Goal: Communication & Community: Answer question/provide support

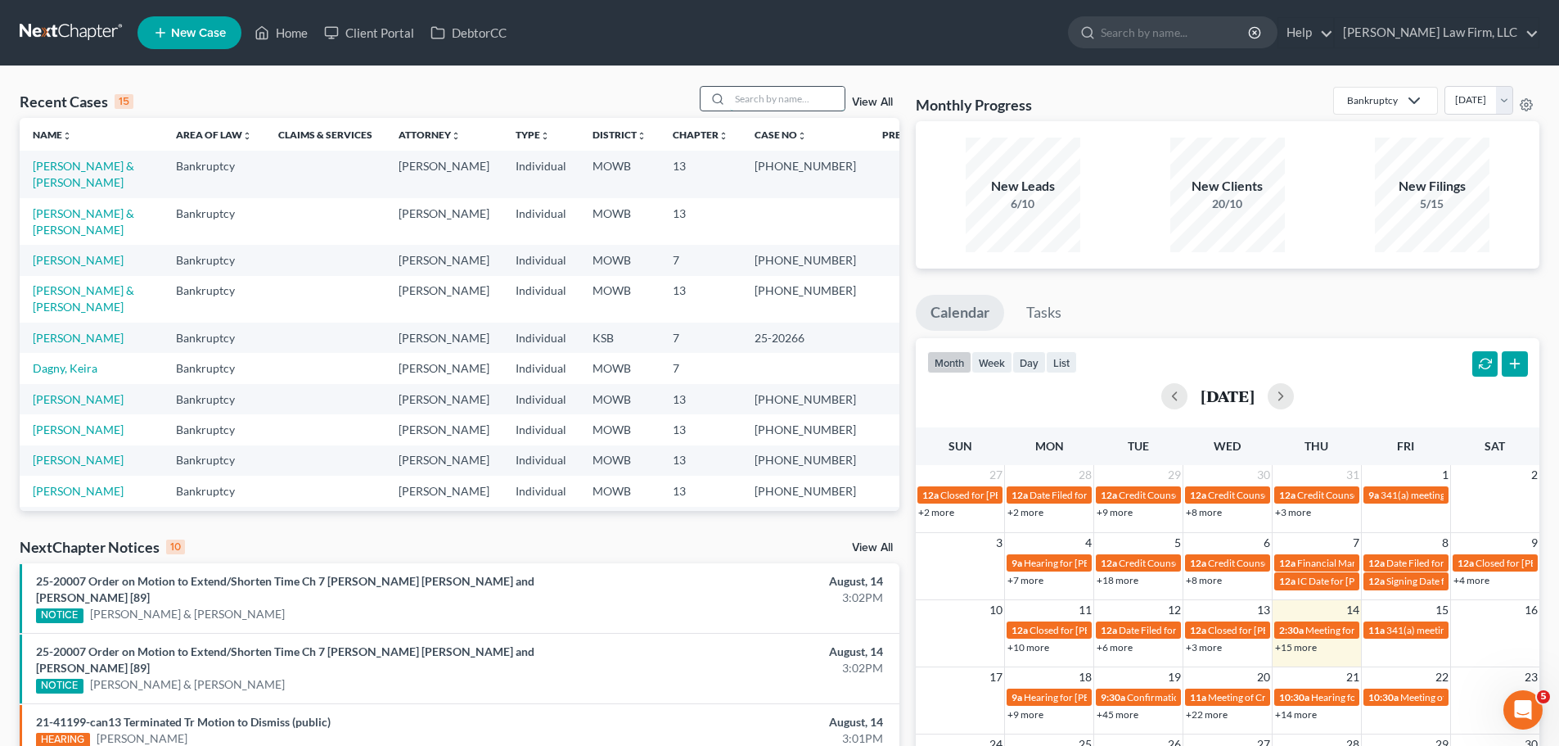
click at [752, 88] on input "search" at bounding box center [787, 99] width 115 height 24
type input "[PERSON_NAME]"
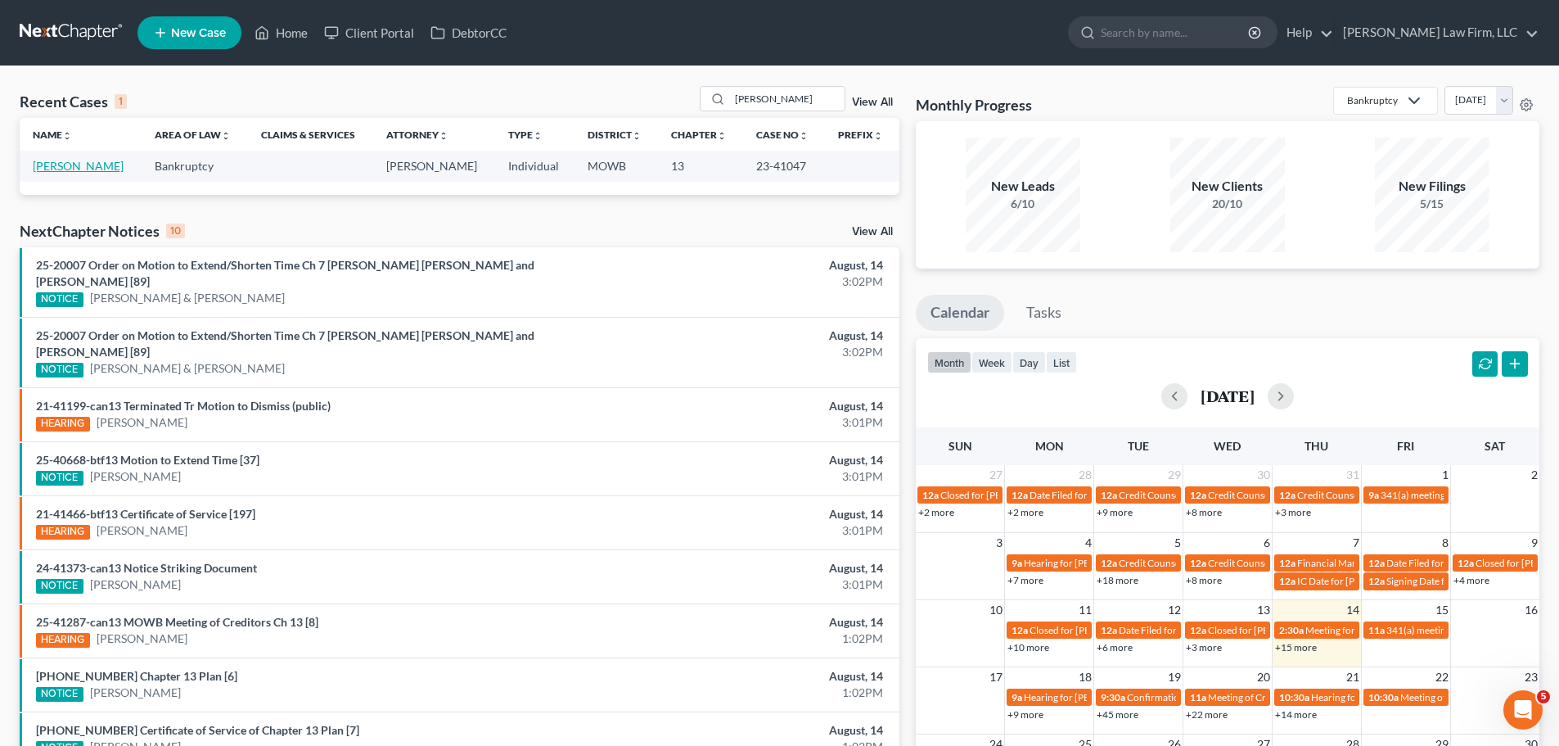
click at [102, 164] on link "[PERSON_NAME]" at bounding box center [78, 166] width 91 height 14
select select "6"
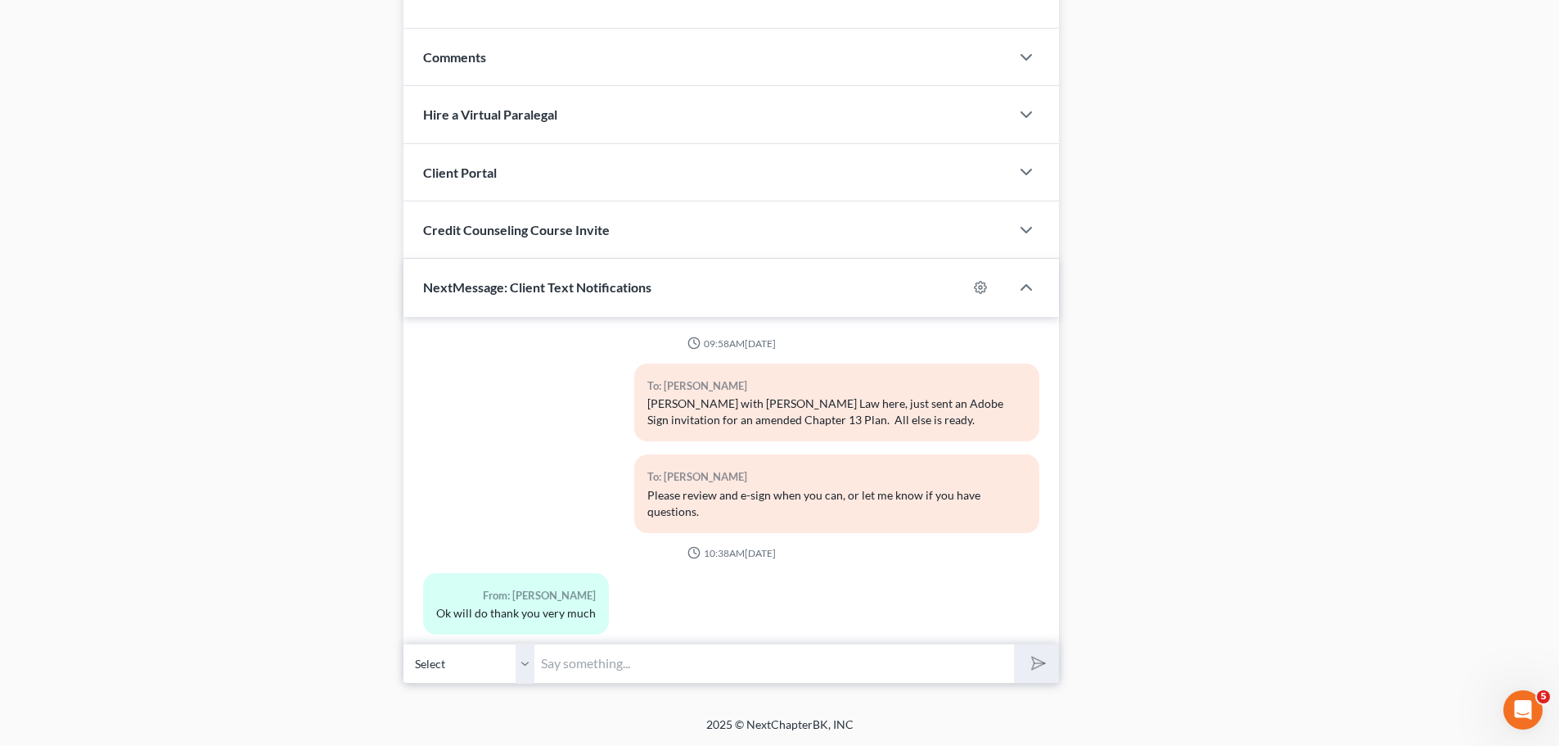
scroll to position [4634, 0]
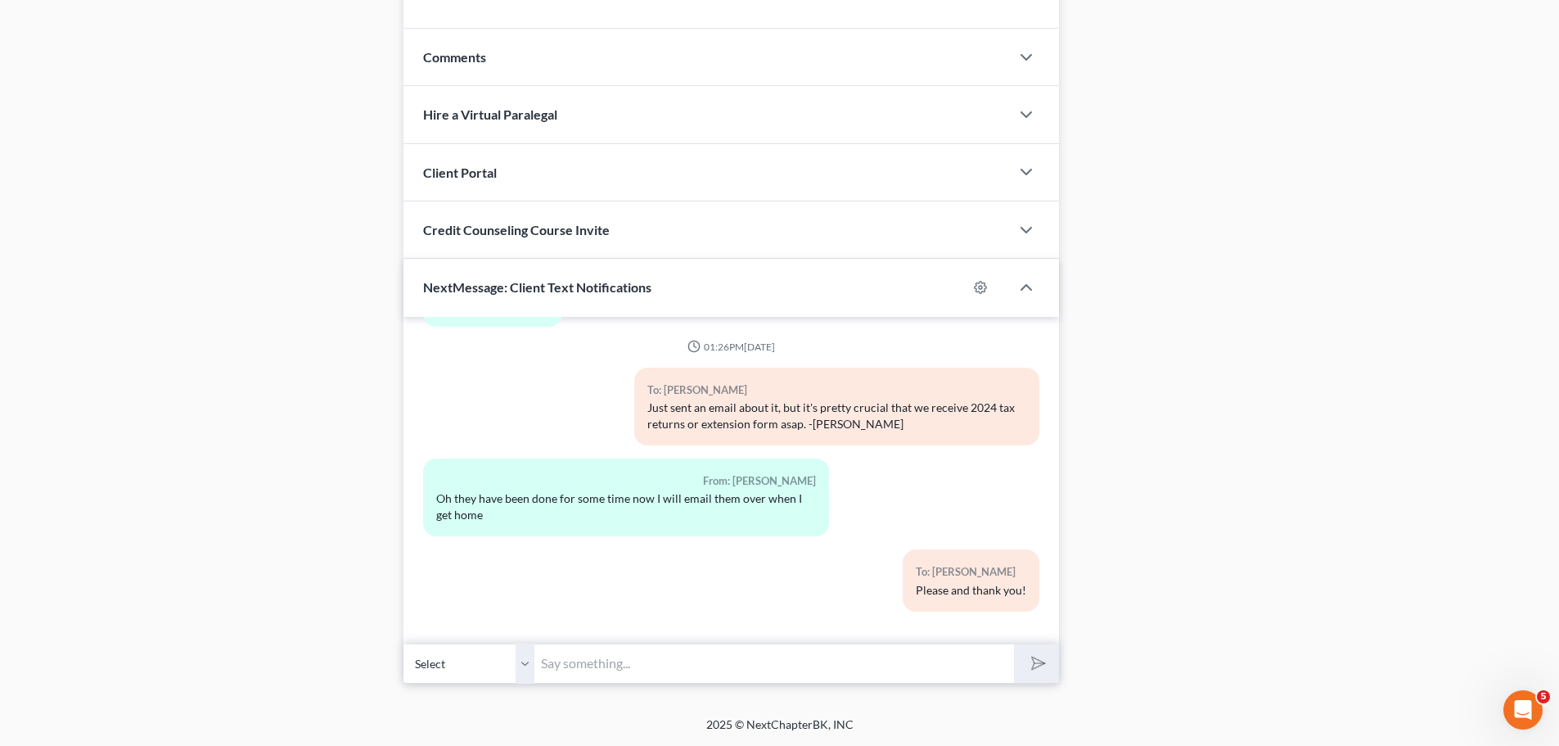
drag, startPoint x: 518, startPoint y: 663, endPoint x: 596, endPoint y: 664, distance: 77.8
click at [518, 663] on select "Select [PHONE_NUMBER] - [PERSON_NAME] [PHONE_NUMBER] - [PERSON_NAME] 2" at bounding box center [469, 663] width 131 height 40
click at [599, 666] on input "text" at bounding box center [775, 663] width 480 height 40
click at [527, 658] on select "Select [PHONE_NUMBER] - [PERSON_NAME] [PHONE_NUMBER] - [PERSON_NAME] 2" at bounding box center [469, 663] width 131 height 40
click at [586, 658] on input "text" at bounding box center [775, 663] width 480 height 40
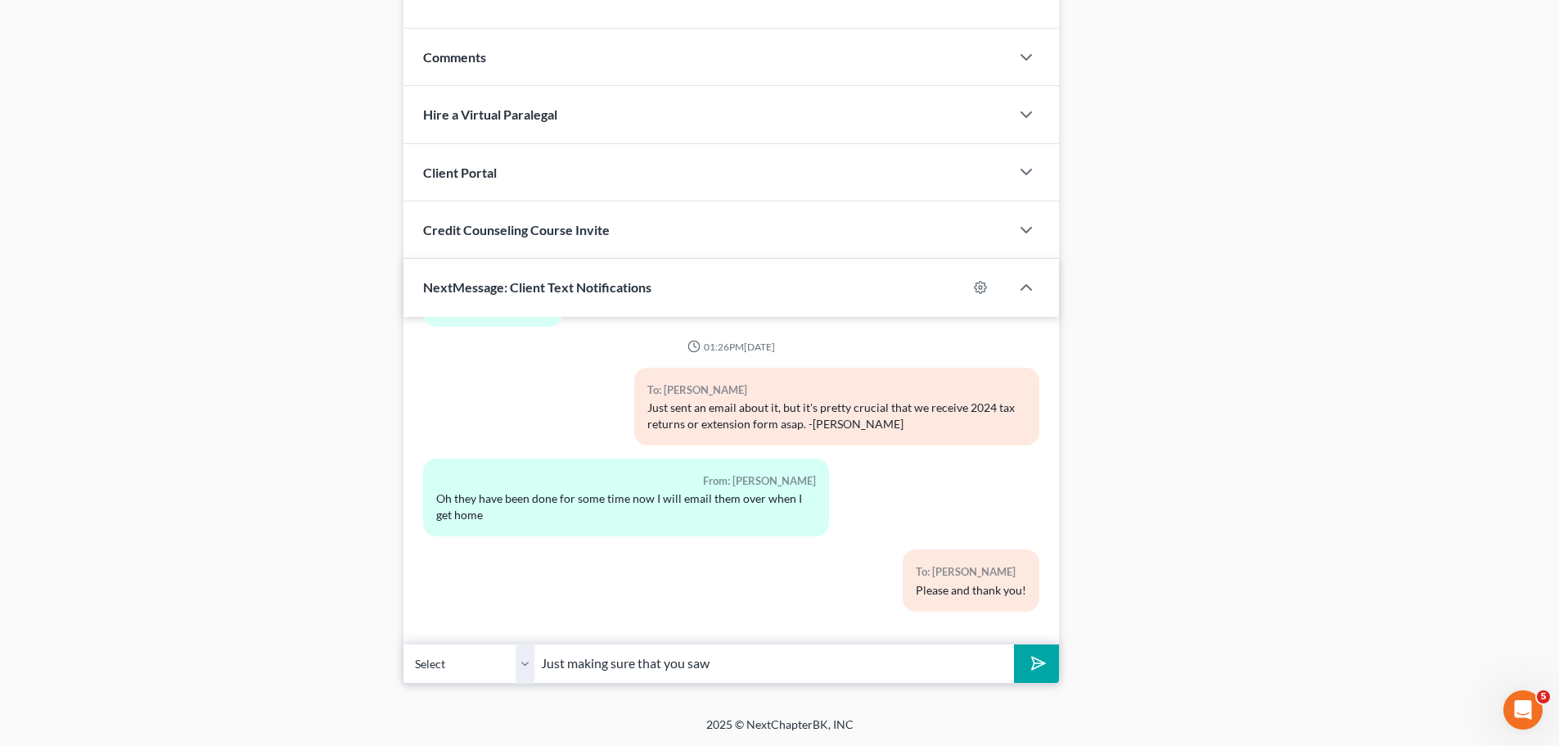
click at [778, 664] on input "Just making sure that you saw" at bounding box center [775, 663] width 480 height 40
type input "Just making sure that you saw that your employer accidentally filled out the 7/…"
click at [1014, 644] on button "submit" at bounding box center [1036, 663] width 45 height 38
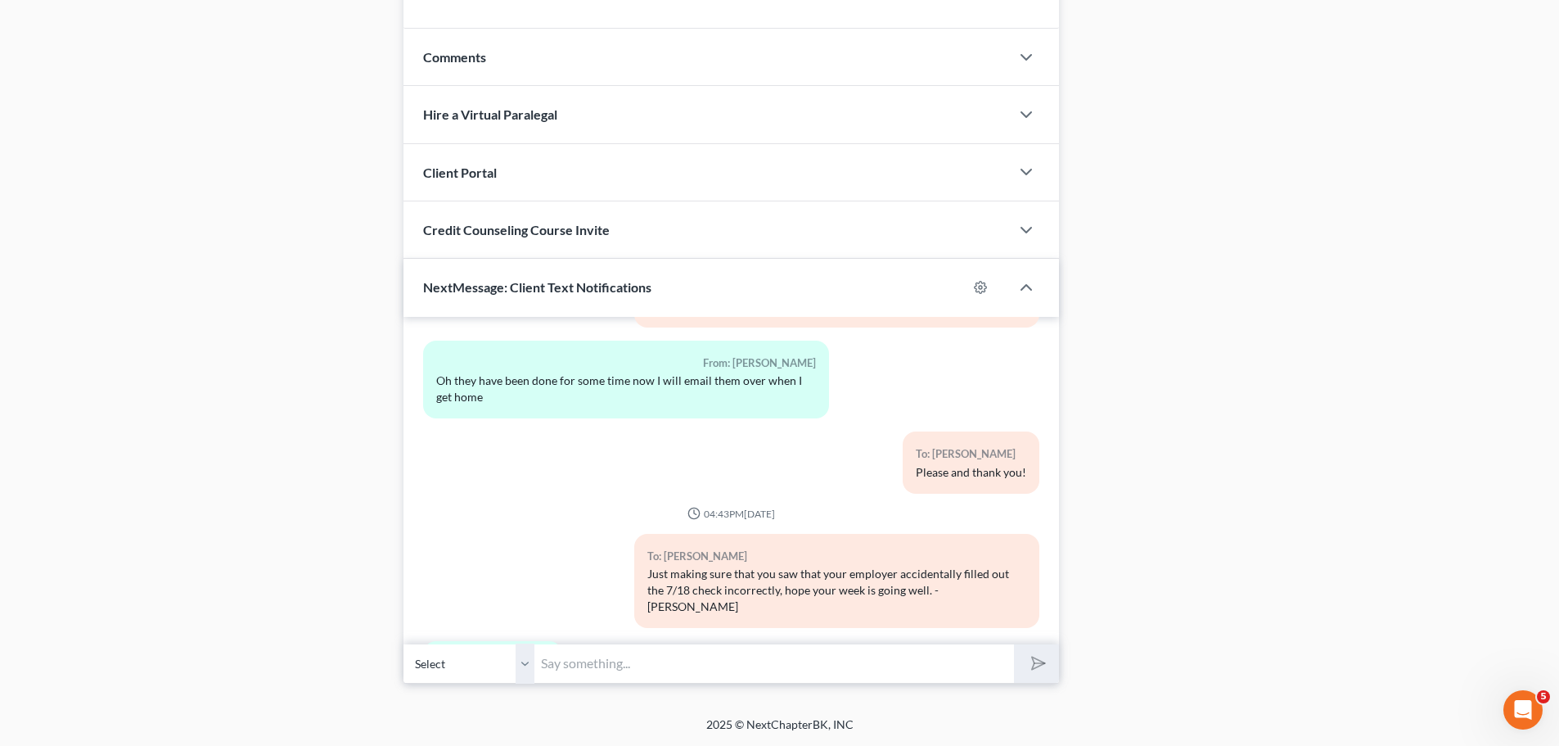
scroll to position [4827, 0]
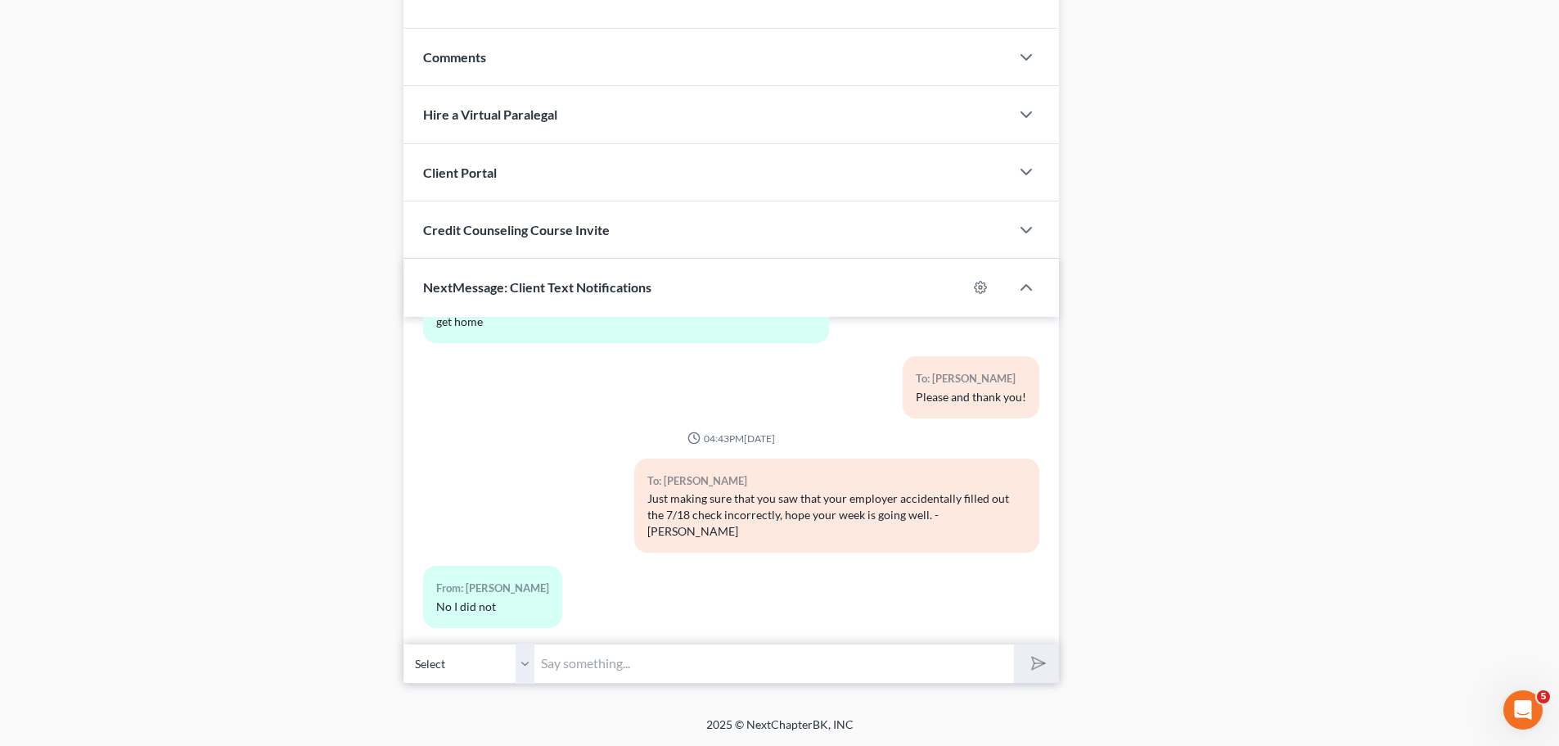
click at [581, 663] on input "text" at bounding box center [775, 663] width 480 height 40
type input "I just received a letter in the mail that the 7/18 check was not processed beca…"
click at [1014, 644] on button "submit" at bounding box center [1036, 663] width 45 height 38
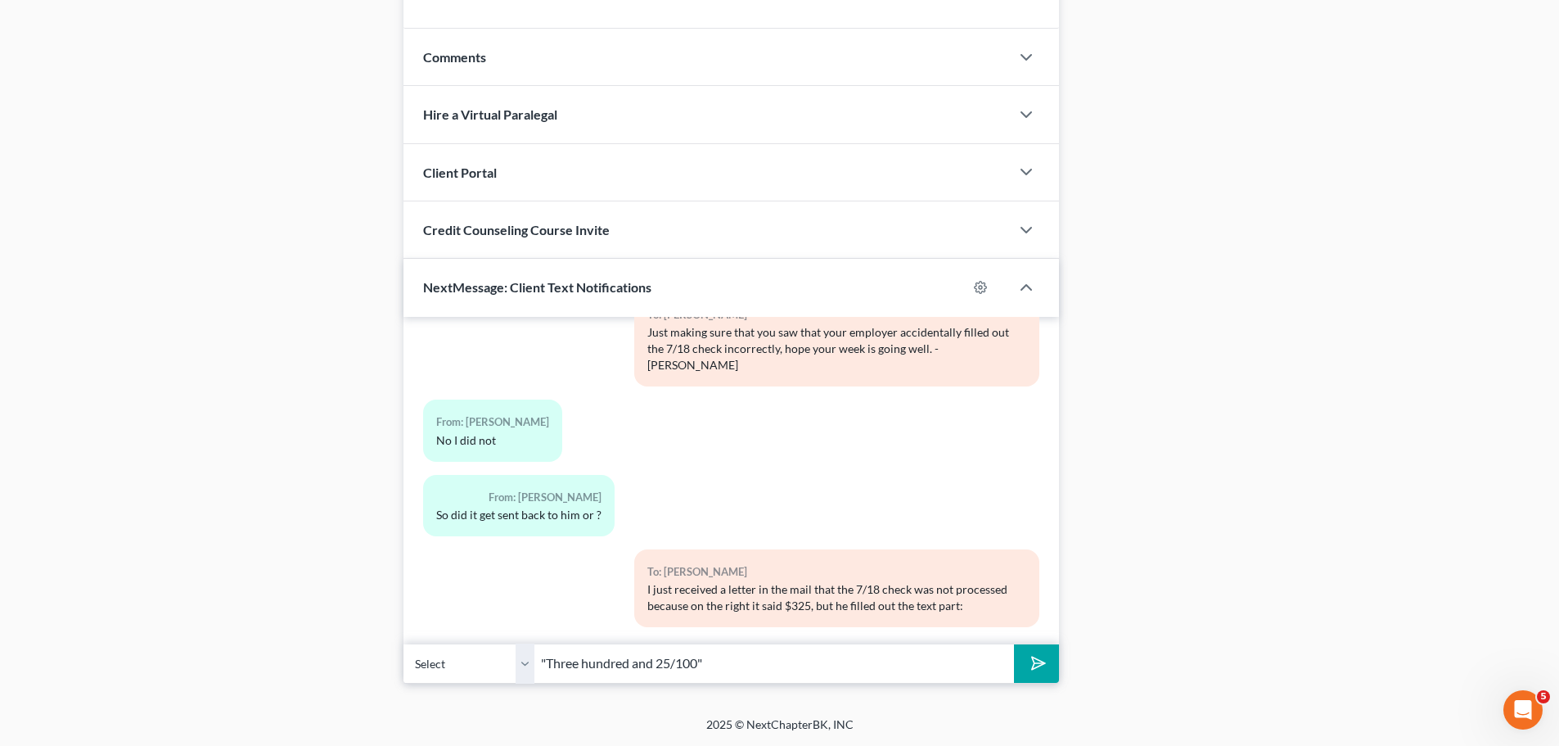
type input ""Three hundred and 25/100""
click at [1014, 644] on button "submit" at bounding box center [1036, 663] width 45 height 38
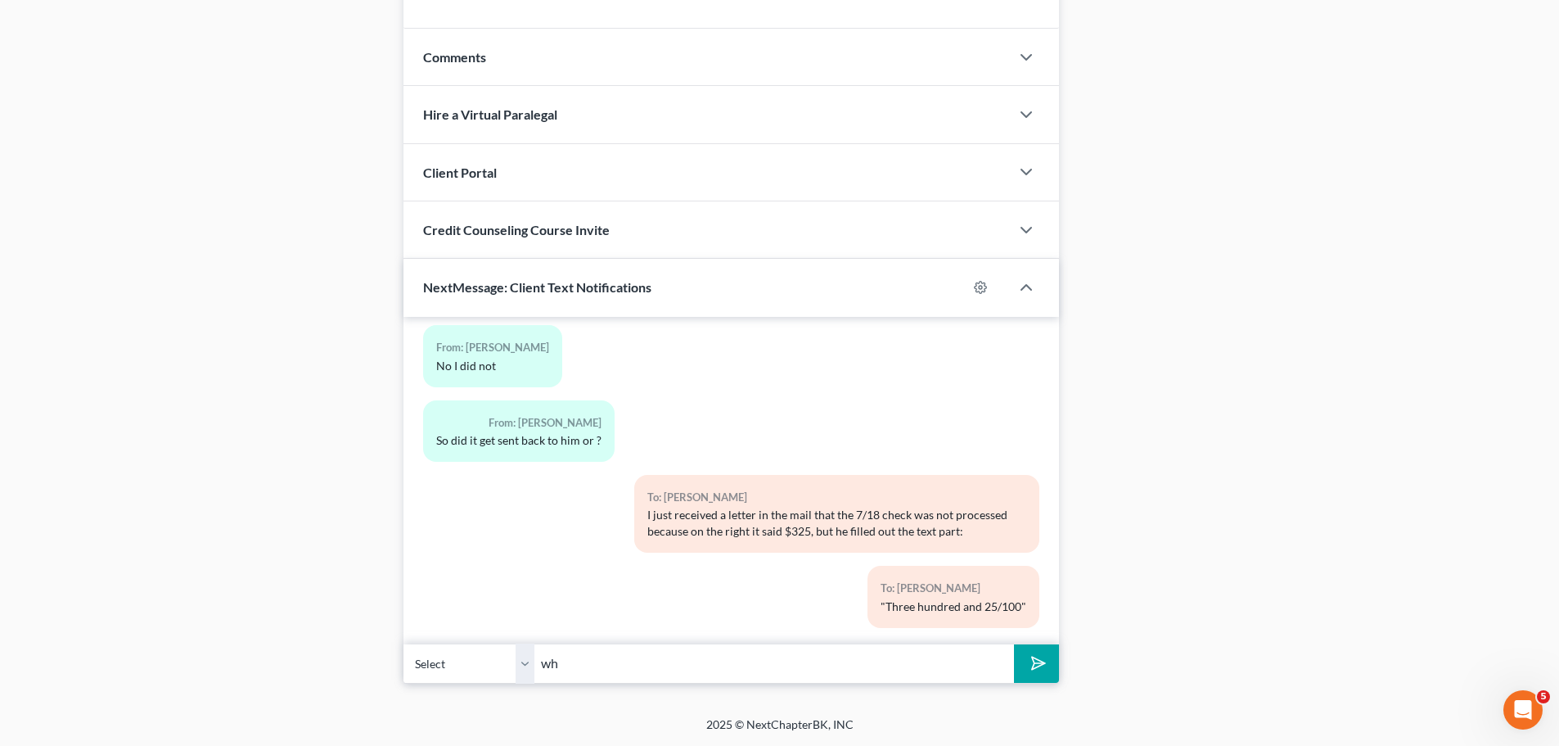
type input "w"
type input "Which the Trustee would read as $300.25. So tehy mailed it to me and you (or an…"
click at [1014, 644] on button "submit" at bounding box center [1036, 663] width 45 height 38
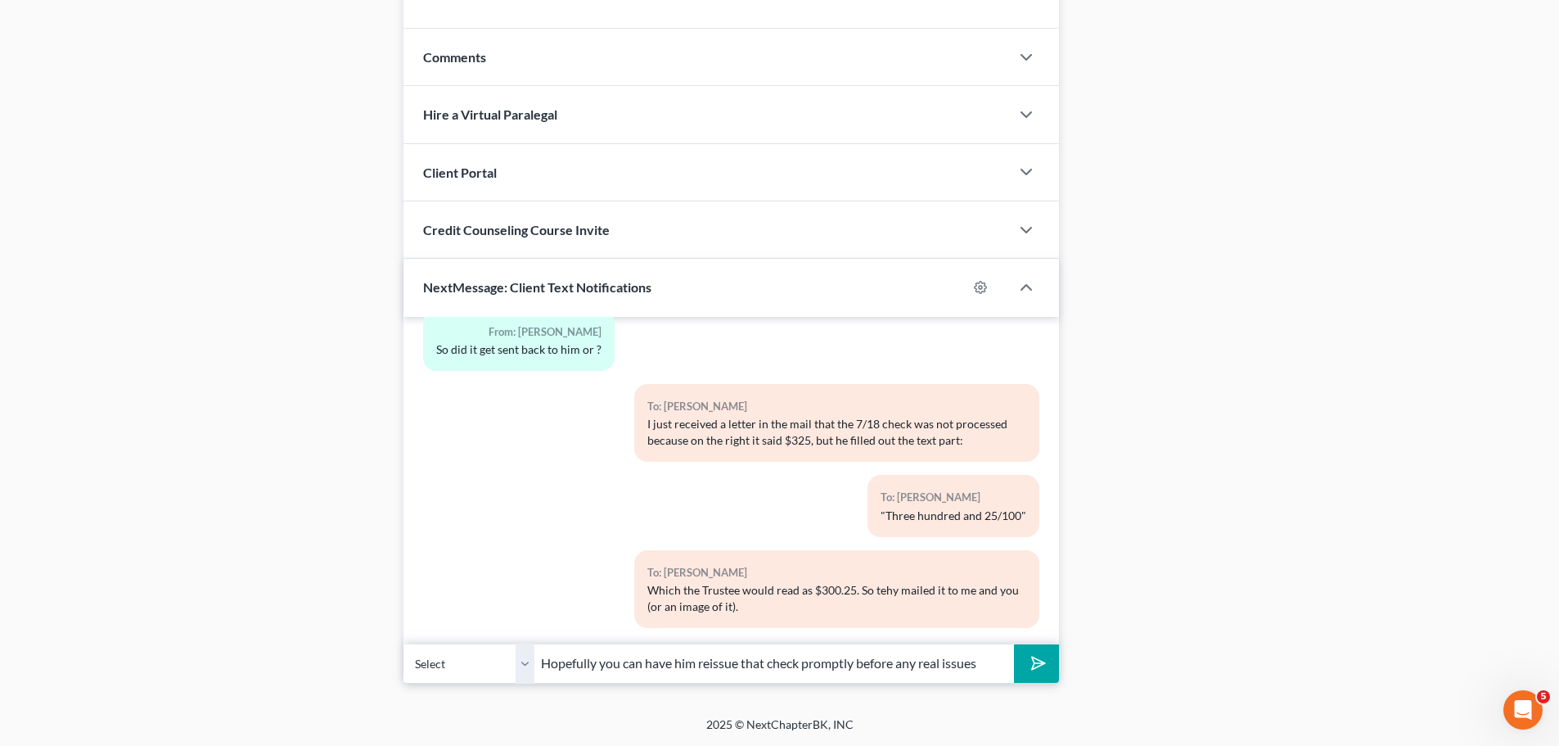
type input "Hopefully you can have him reissue that check promptly before any real issues"
click at [1014, 644] on button "submit" at bounding box center [1036, 663] width 45 height 38
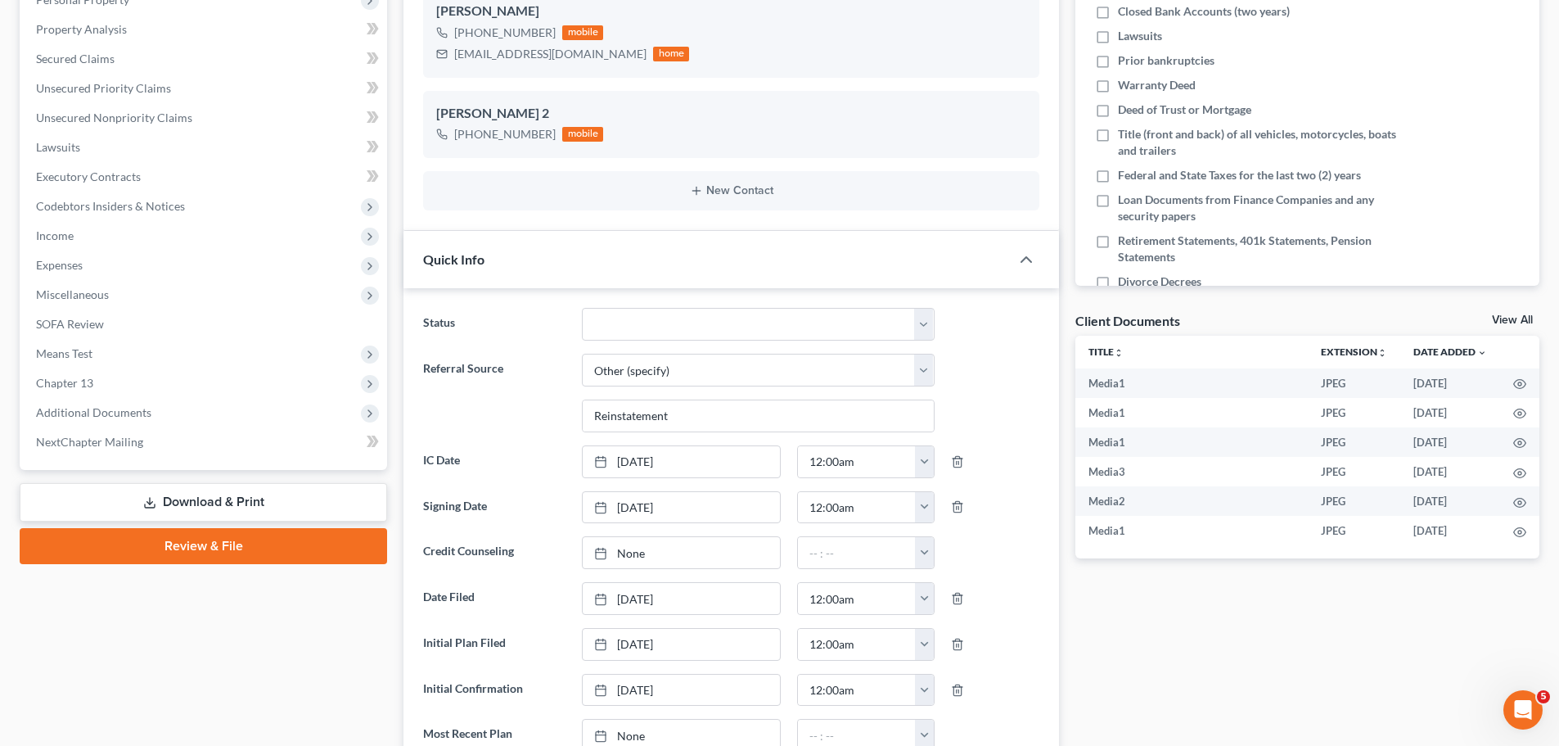
scroll to position [275, 0]
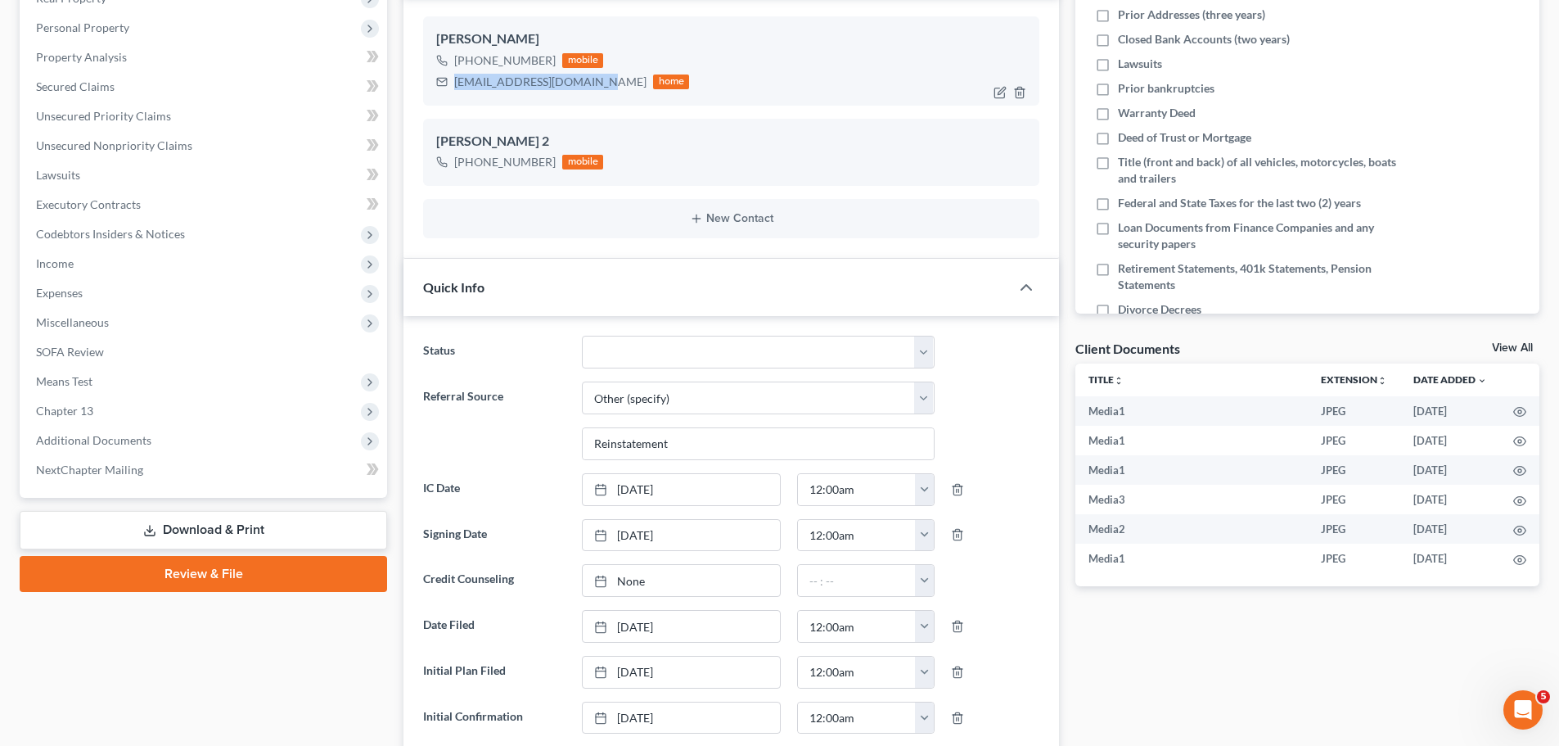
drag, startPoint x: 600, startPoint y: 83, endPoint x: 456, endPoint y: 96, distance: 144.6
click at [456, 96] on div "[PERSON_NAME] [PHONE_NUMBER] mobile [EMAIL_ADDRESS][DOMAIN_NAME] home" at bounding box center [731, 60] width 616 height 88
copy div "[EMAIL_ADDRESS][DOMAIN_NAME]"
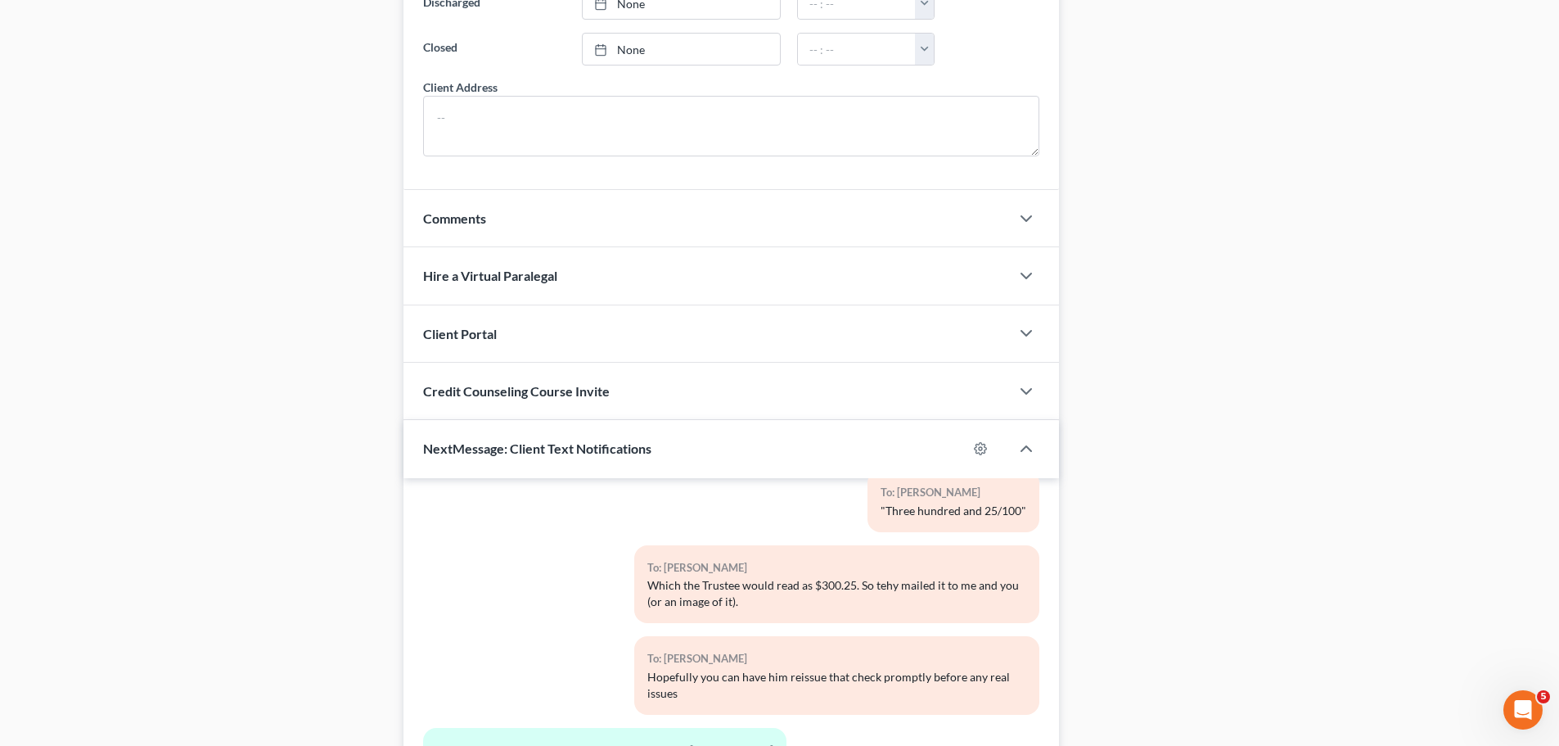
scroll to position [1503, 0]
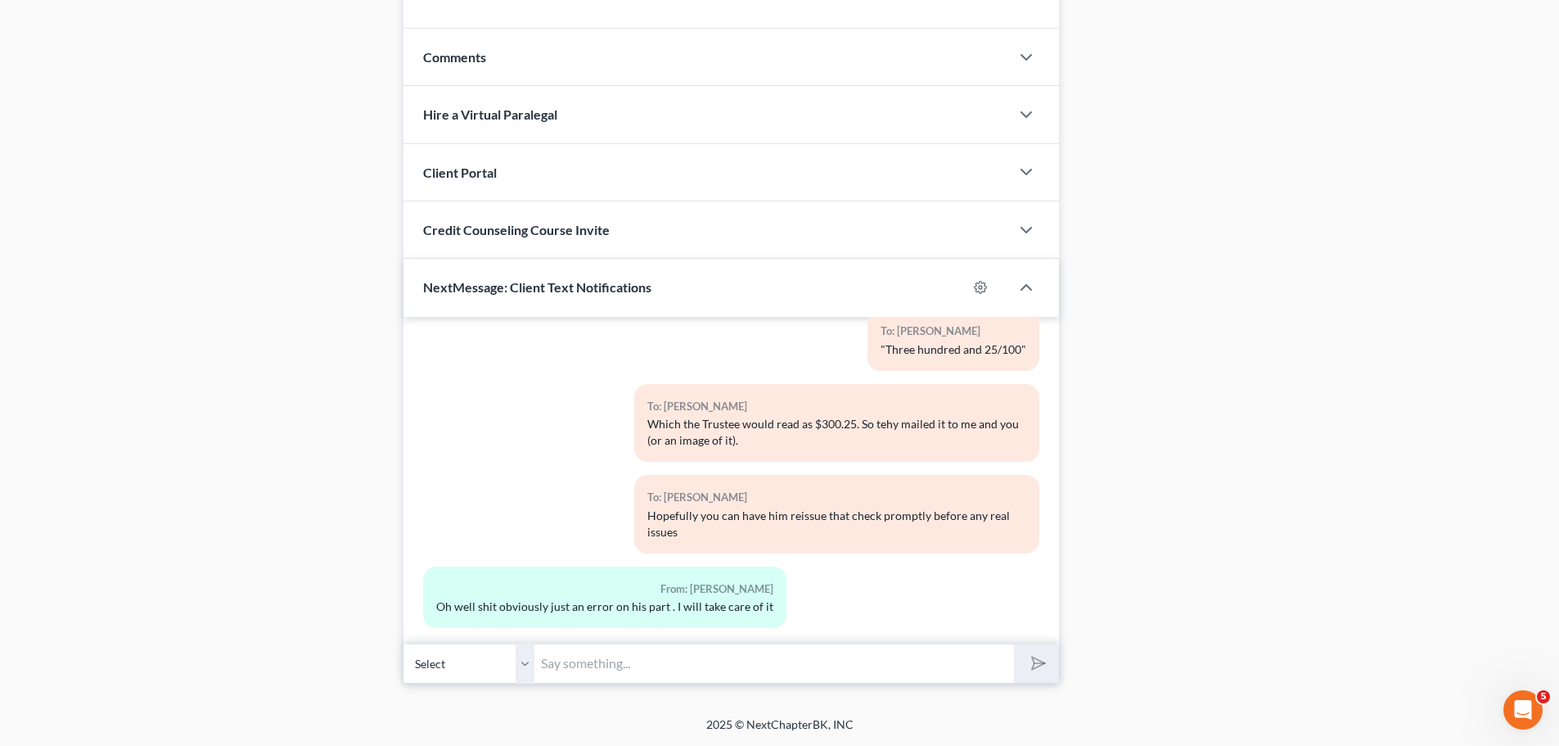
click at [703, 659] on input "text" at bounding box center [775, 663] width 480 height 40
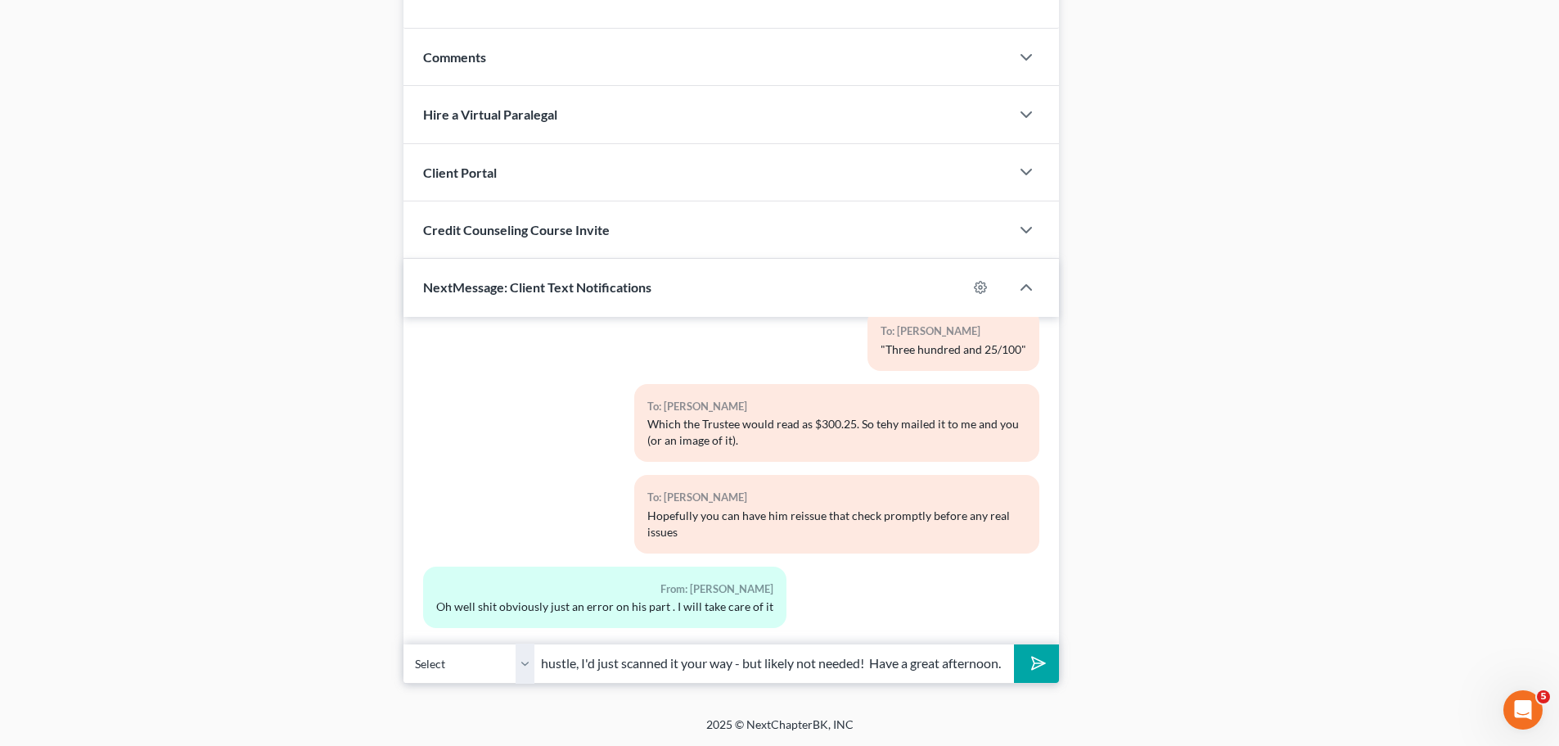
scroll to position [0, 63]
type input "Excellent hustle, I'd just scanned it your way - but likely not needed! Have a …"
click at [1014, 644] on button "submit" at bounding box center [1036, 663] width 45 height 38
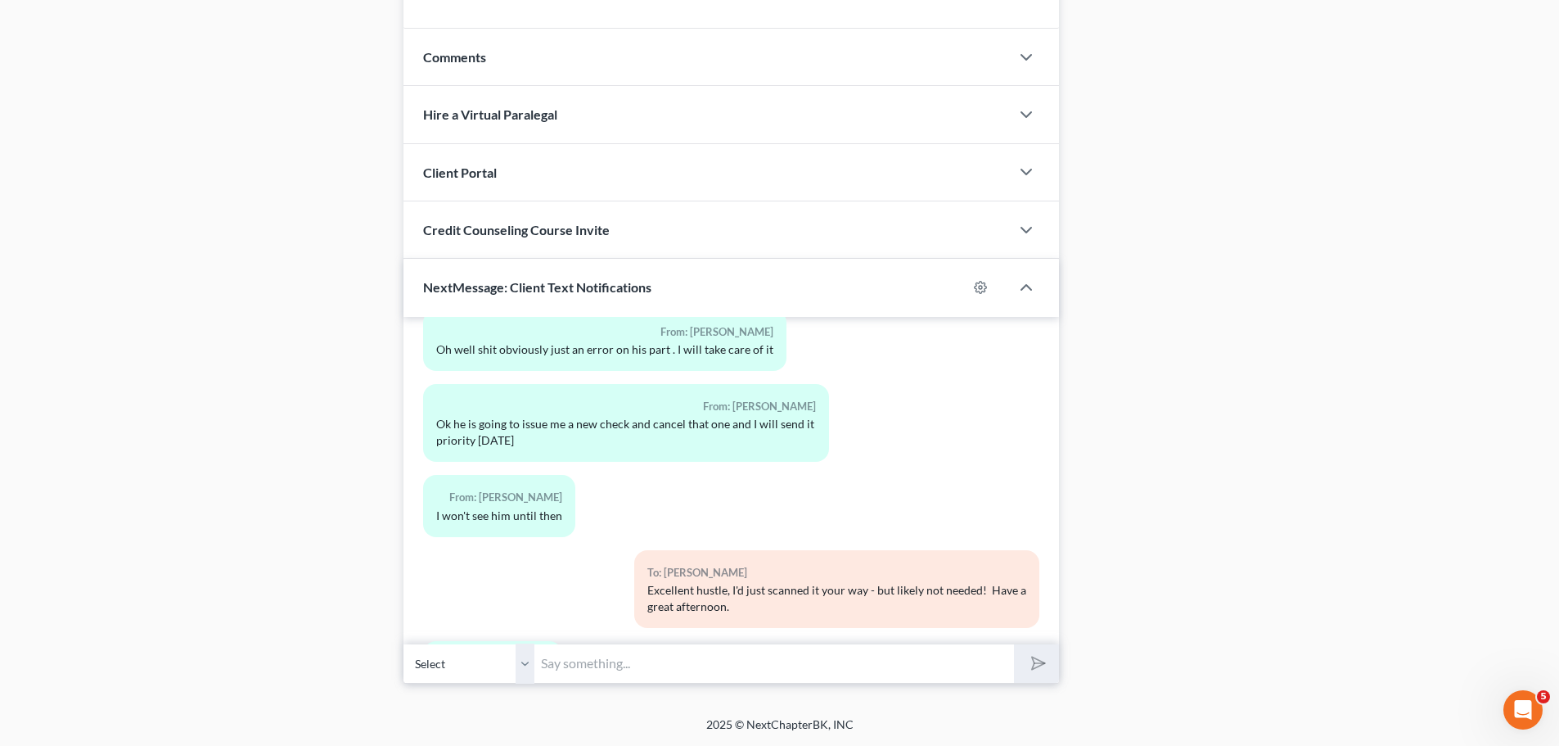
scroll to position [5732, 0]
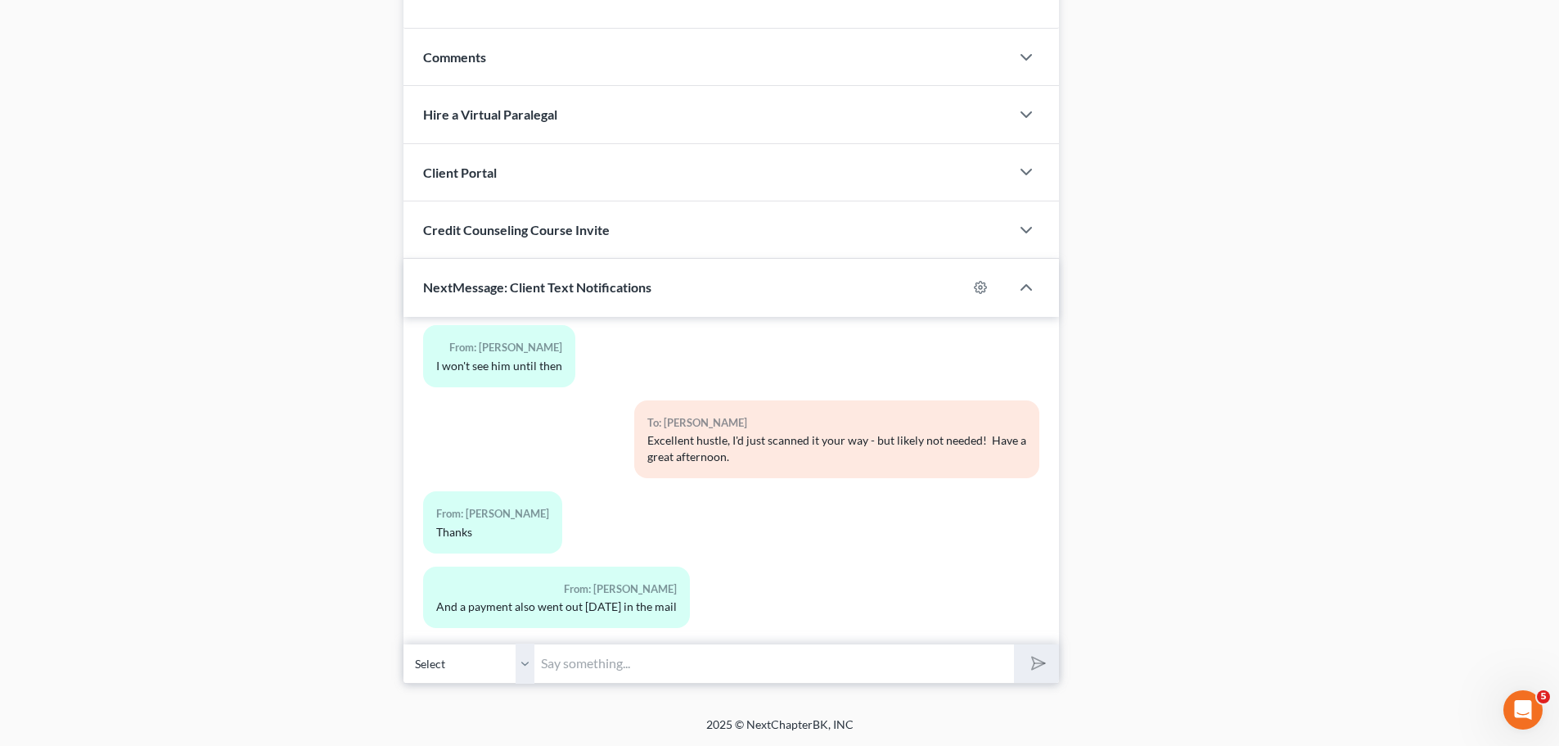
click at [641, 666] on input "text" at bounding box center [775, 663] width 480 height 40
type input "Excellent, this should be fast enough to avoid any real issue!"
click at [1014, 644] on button "submit" at bounding box center [1036, 663] width 45 height 38
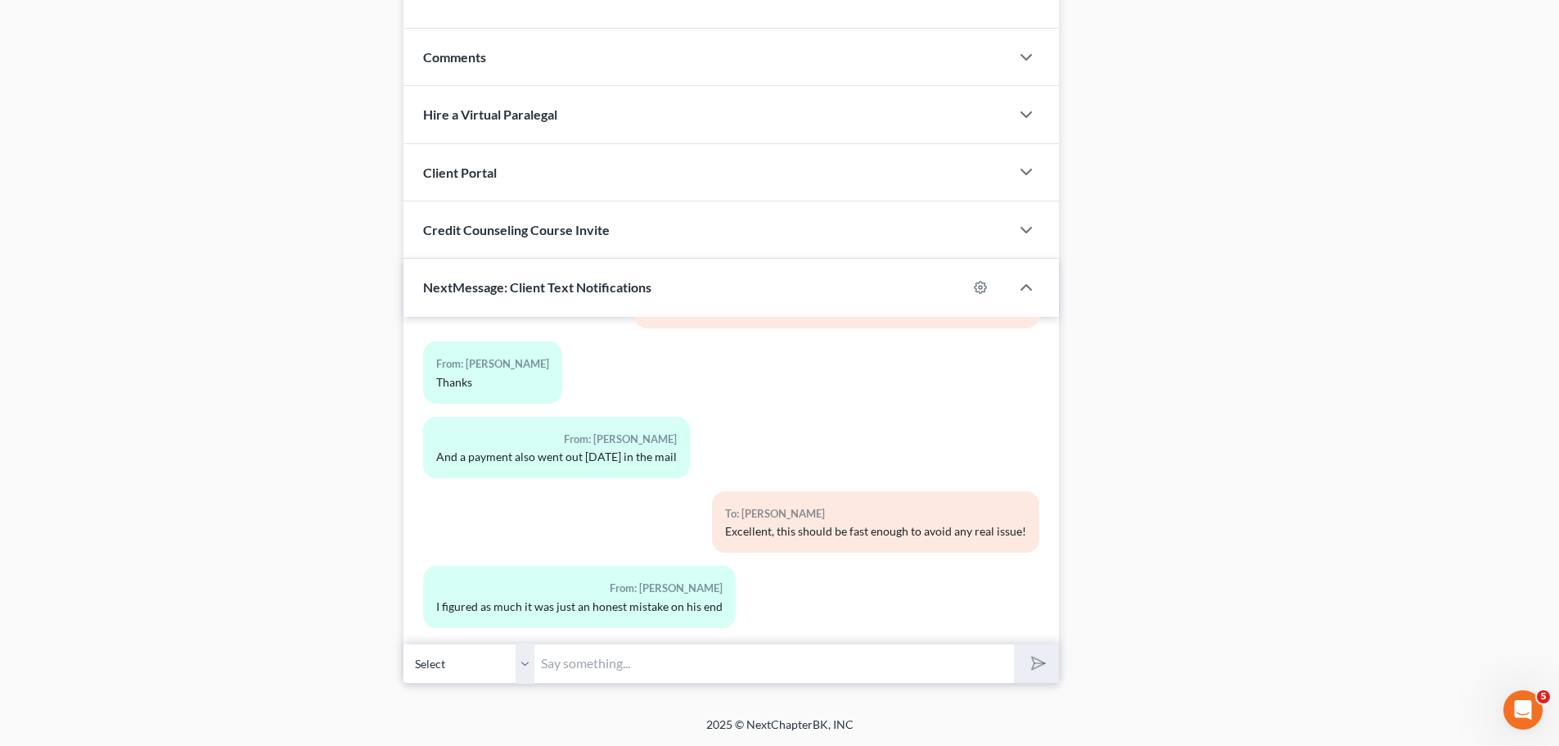
click at [690, 659] on input "text" at bounding box center [775, 663] width 480 height 40
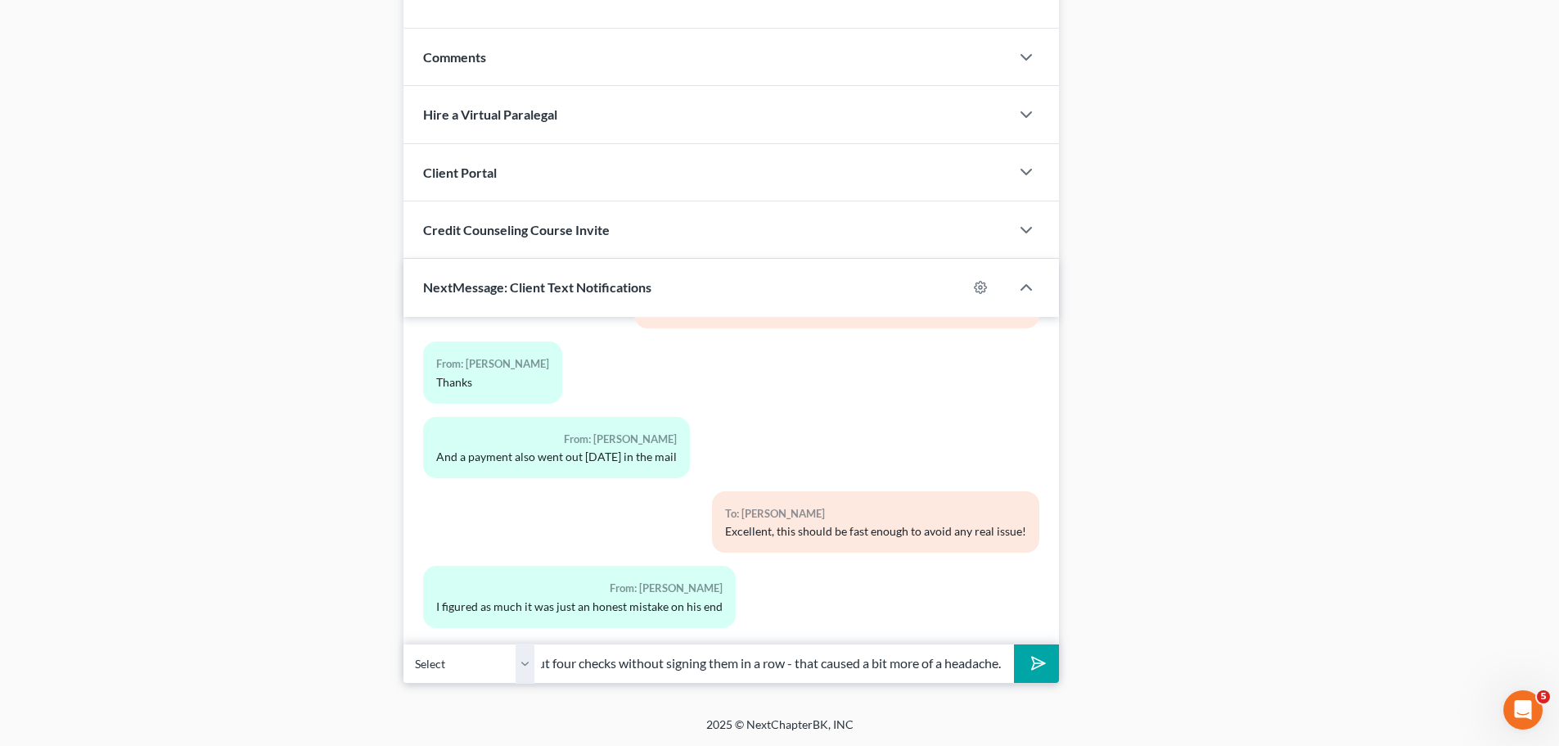
scroll to position [0, 287]
type input "Exactly. I had a recent case where the employer cut four checks without signing…"
click at [1014, 644] on button "submit" at bounding box center [1036, 663] width 45 height 38
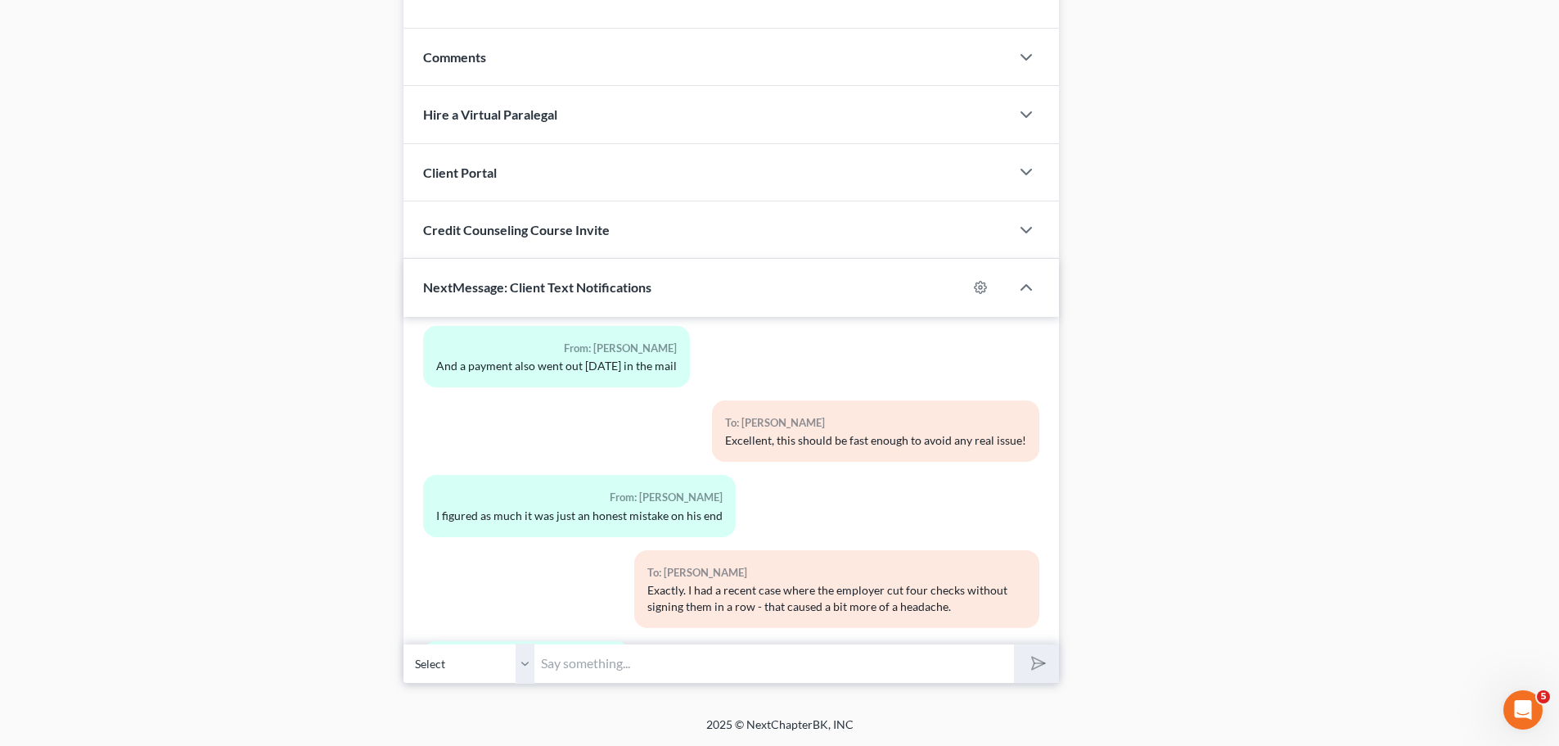
scroll to position [6048, 0]
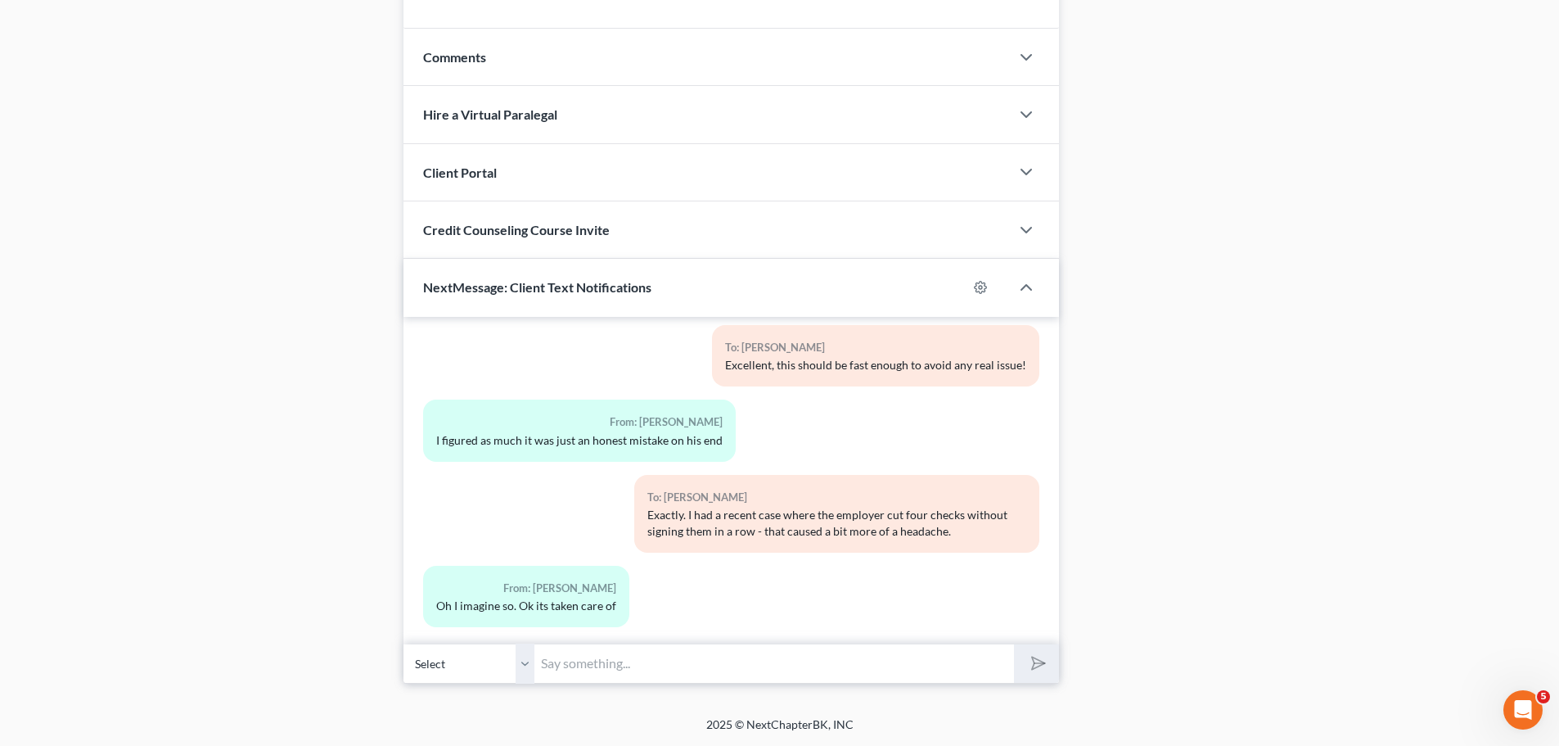
click at [639, 668] on input "text" at bounding box center [775, 663] width 480 height 40
type input "Perfect!"
click at [1014, 644] on button "submit" at bounding box center [1036, 663] width 45 height 38
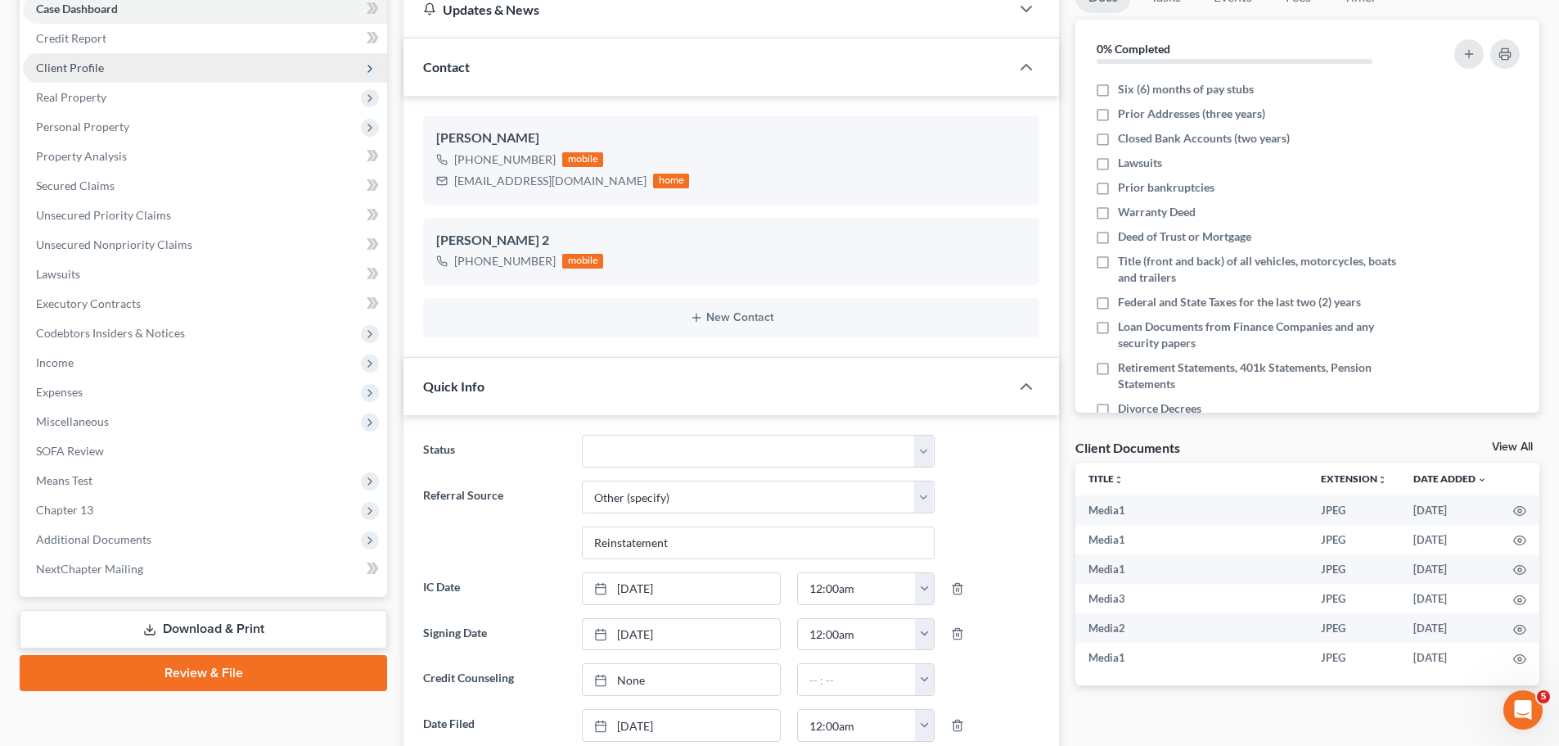
scroll to position [0, 0]
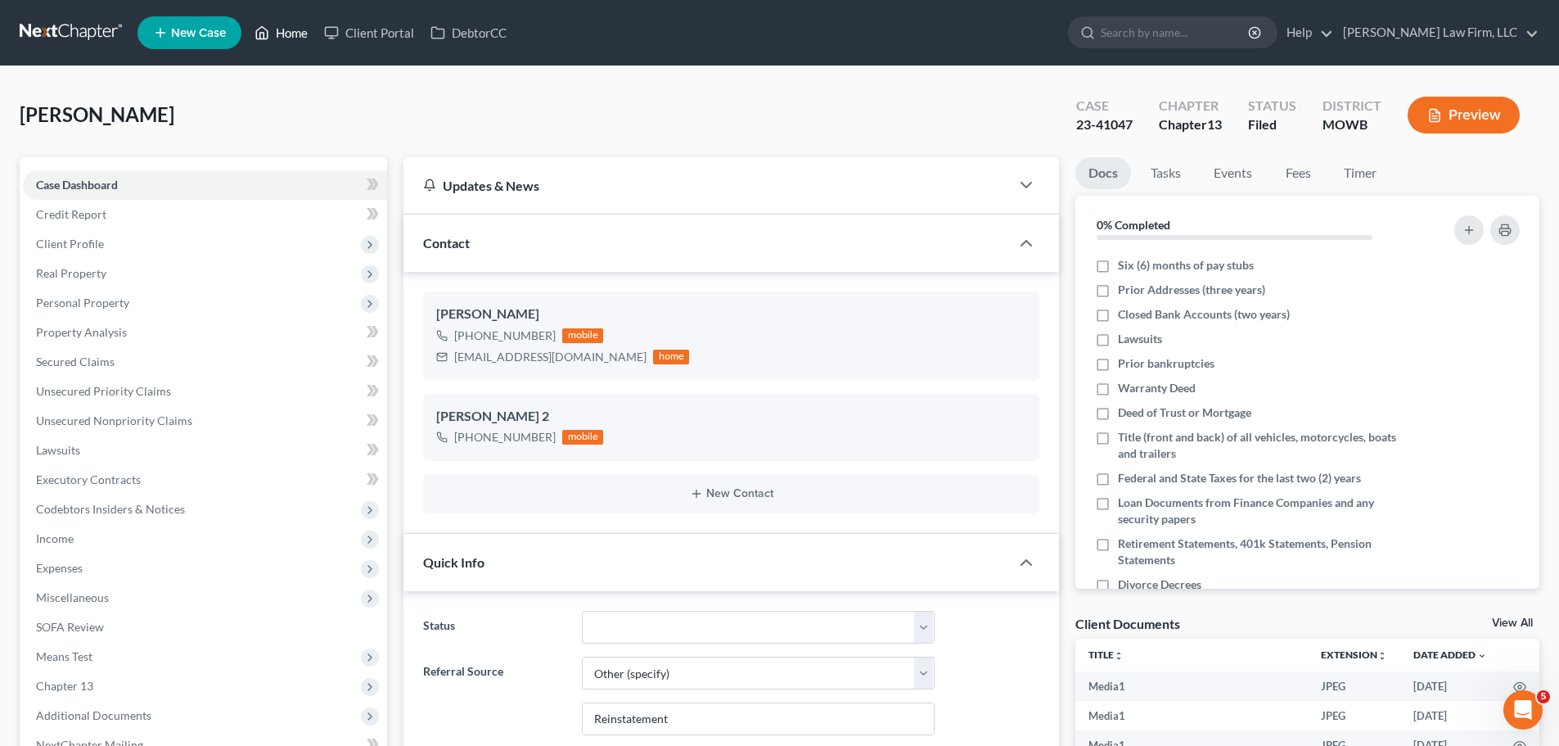
click at [300, 31] on link "Home" at bounding box center [281, 32] width 70 height 29
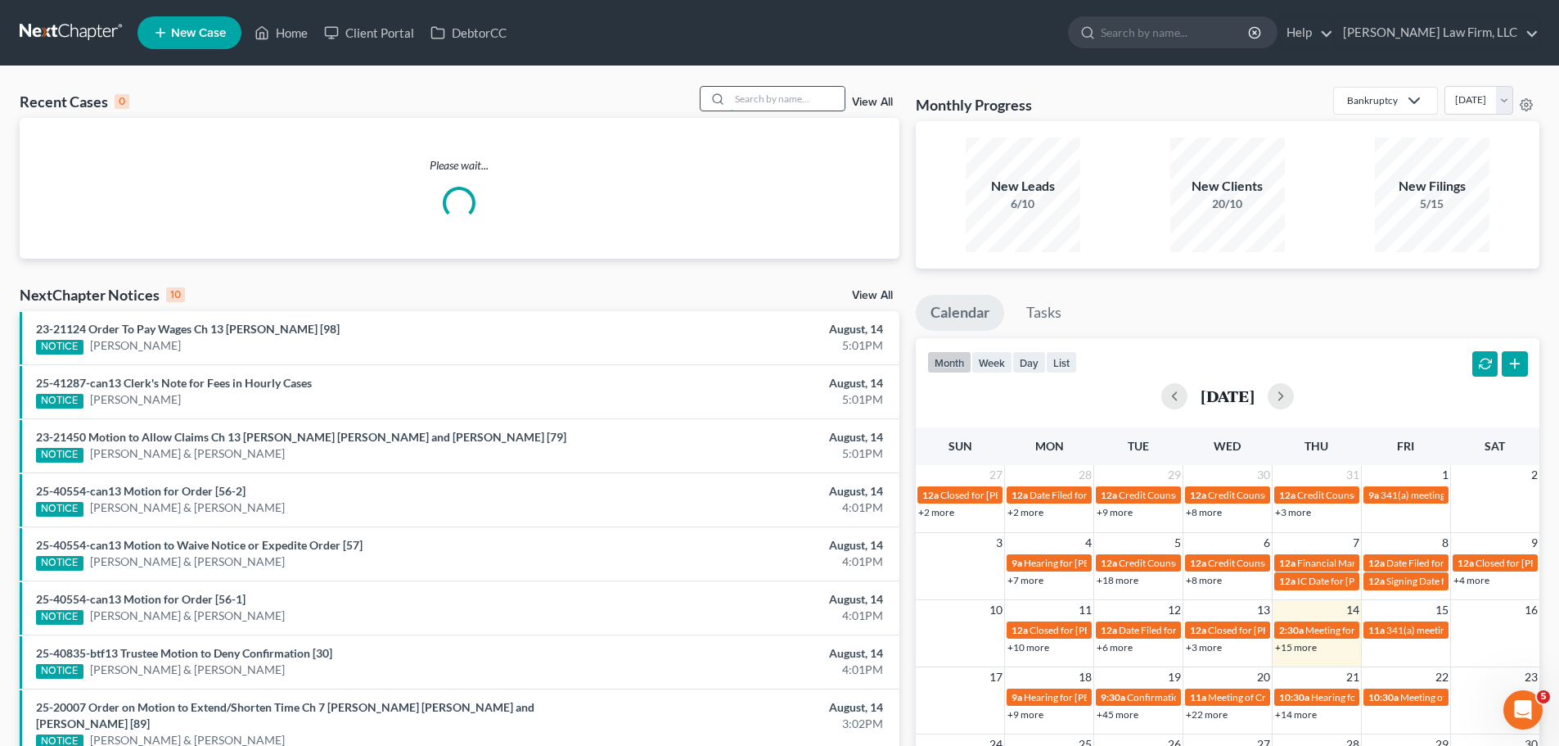
click at [780, 98] on input "search" at bounding box center [787, 99] width 115 height 24
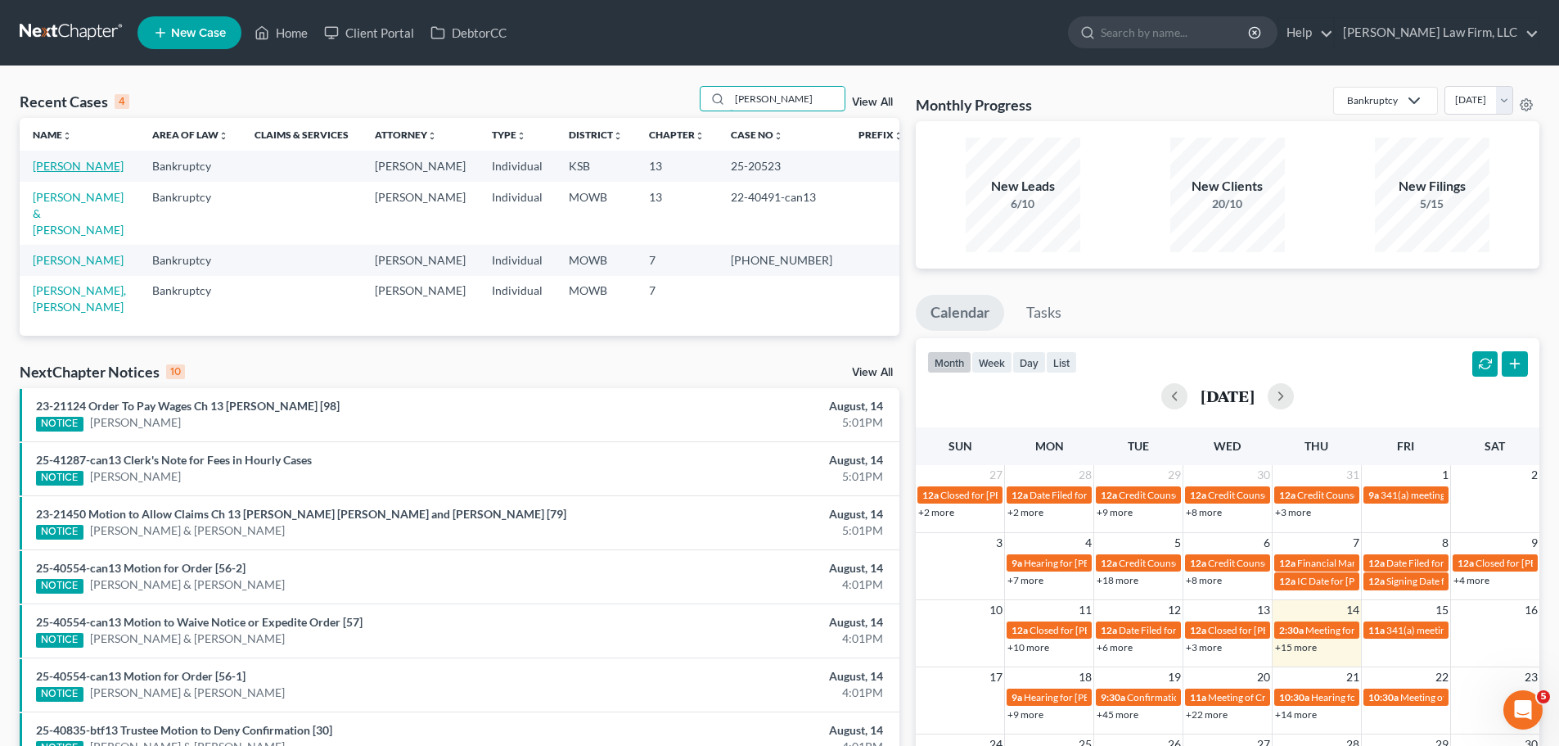
type input "[PERSON_NAME]"
click at [78, 160] on link "[PERSON_NAME]" at bounding box center [78, 166] width 91 height 14
select select "4"
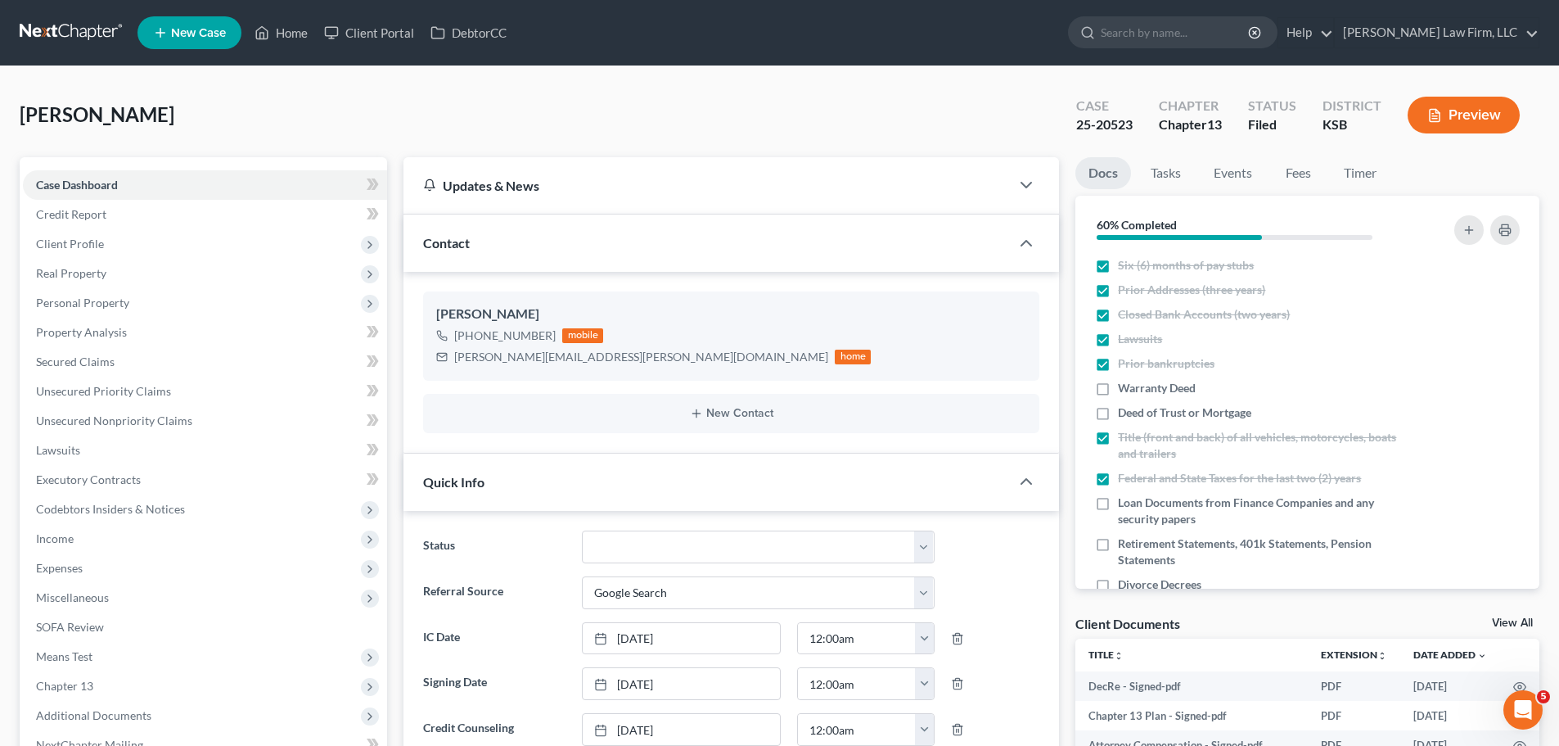
scroll to position [3246, 0]
click at [135, 537] on span "Income" at bounding box center [205, 538] width 364 height 29
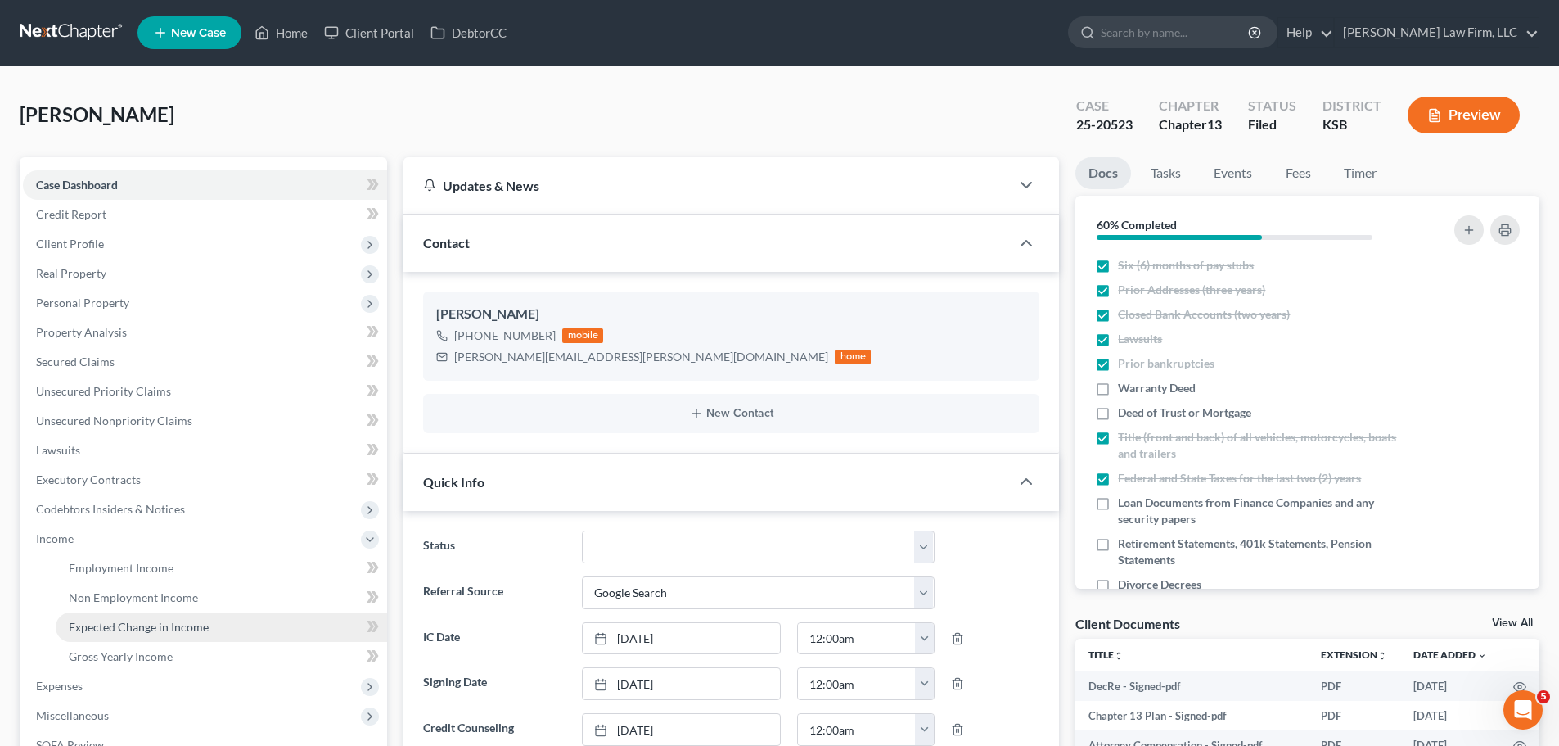
click at [198, 621] on span "Expected Change in Income" at bounding box center [139, 627] width 140 height 14
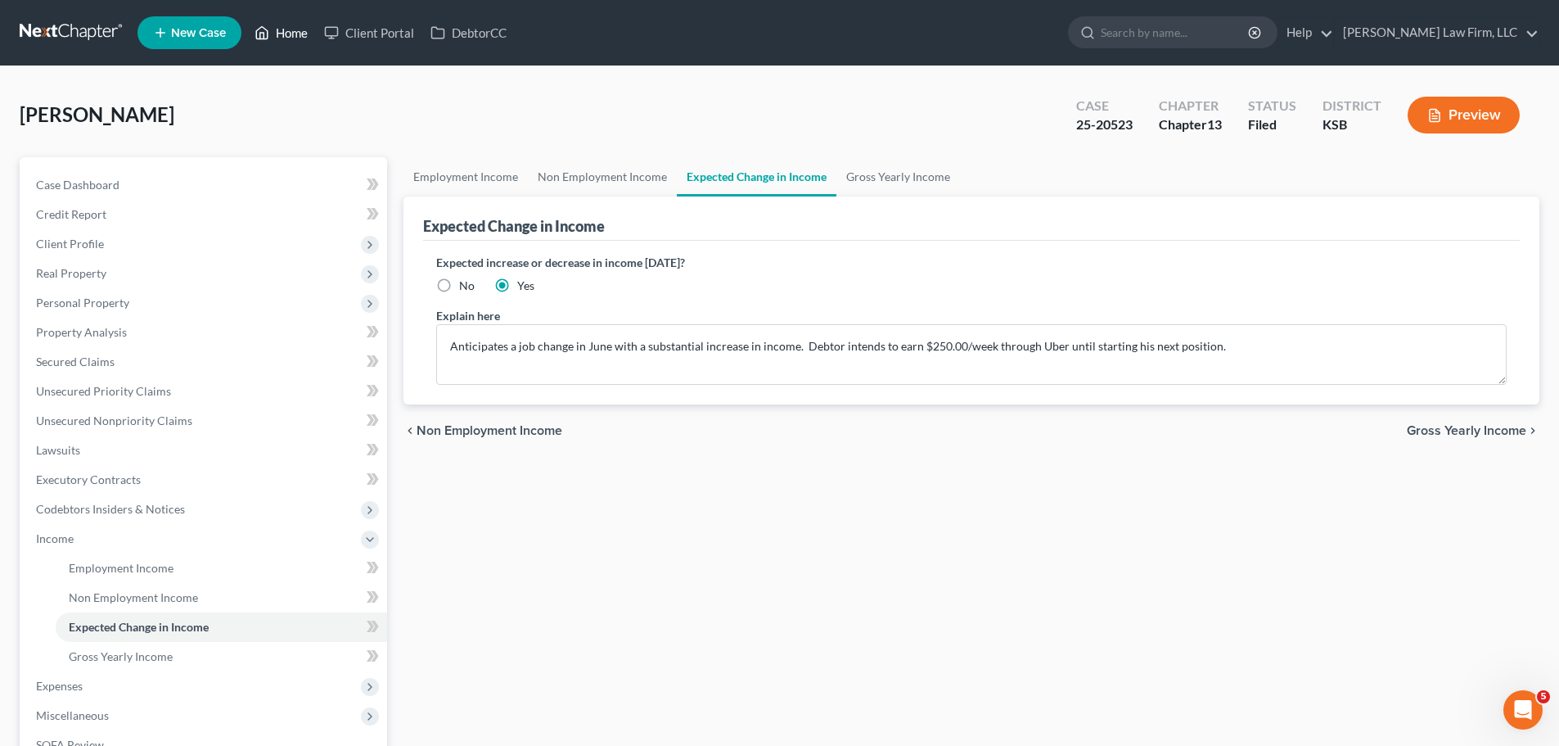
click at [303, 25] on link "Home" at bounding box center [281, 32] width 70 height 29
